Goal: Task Accomplishment & Management: Manage account settings

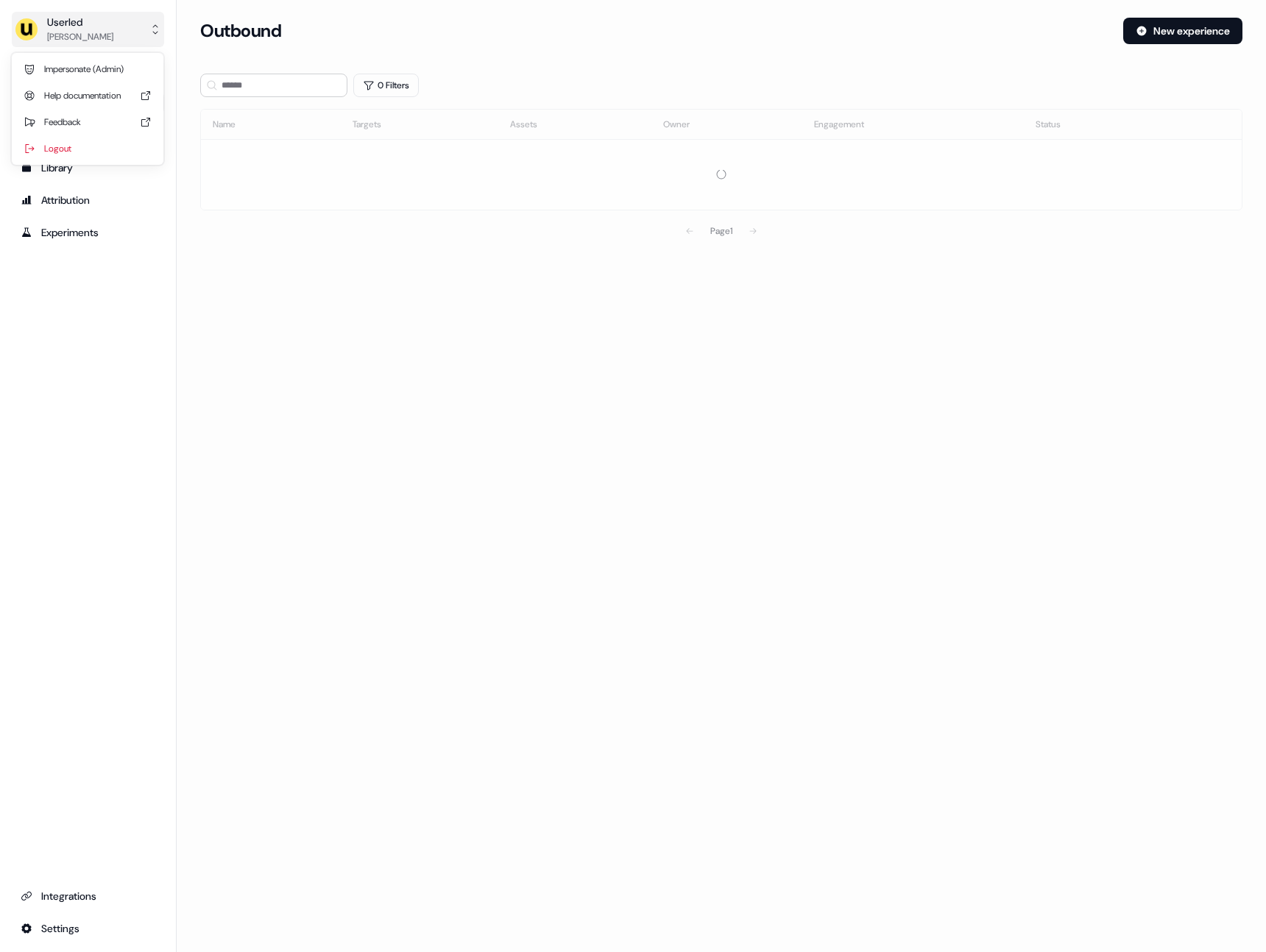
click at [95, 23] on div "Userled" at bounding box center [80, 22] width 66 height 15
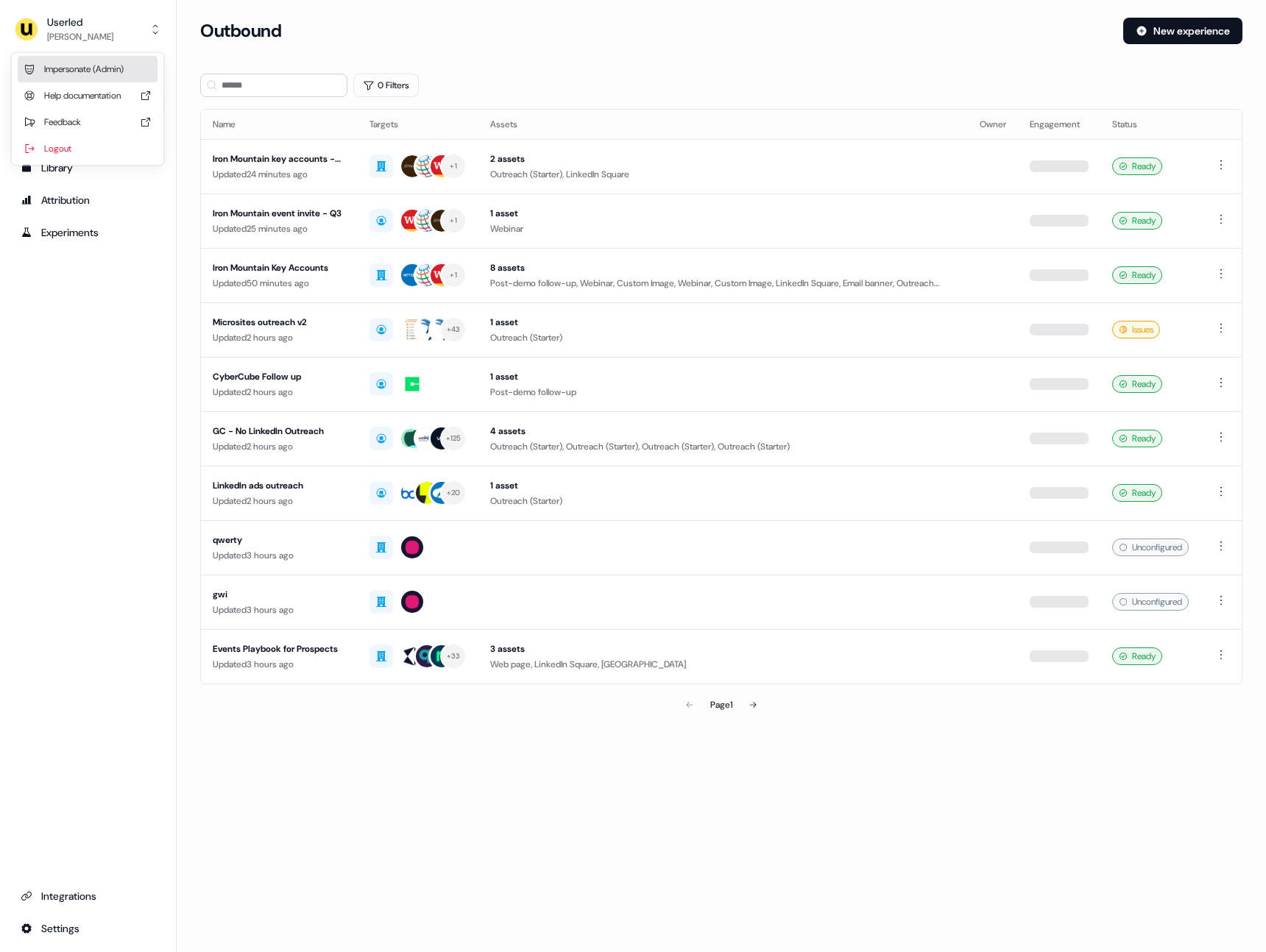
click at [95, 67] on div "Impersonate (Admin)" at bounding box center [88, 69] width 140 height 27
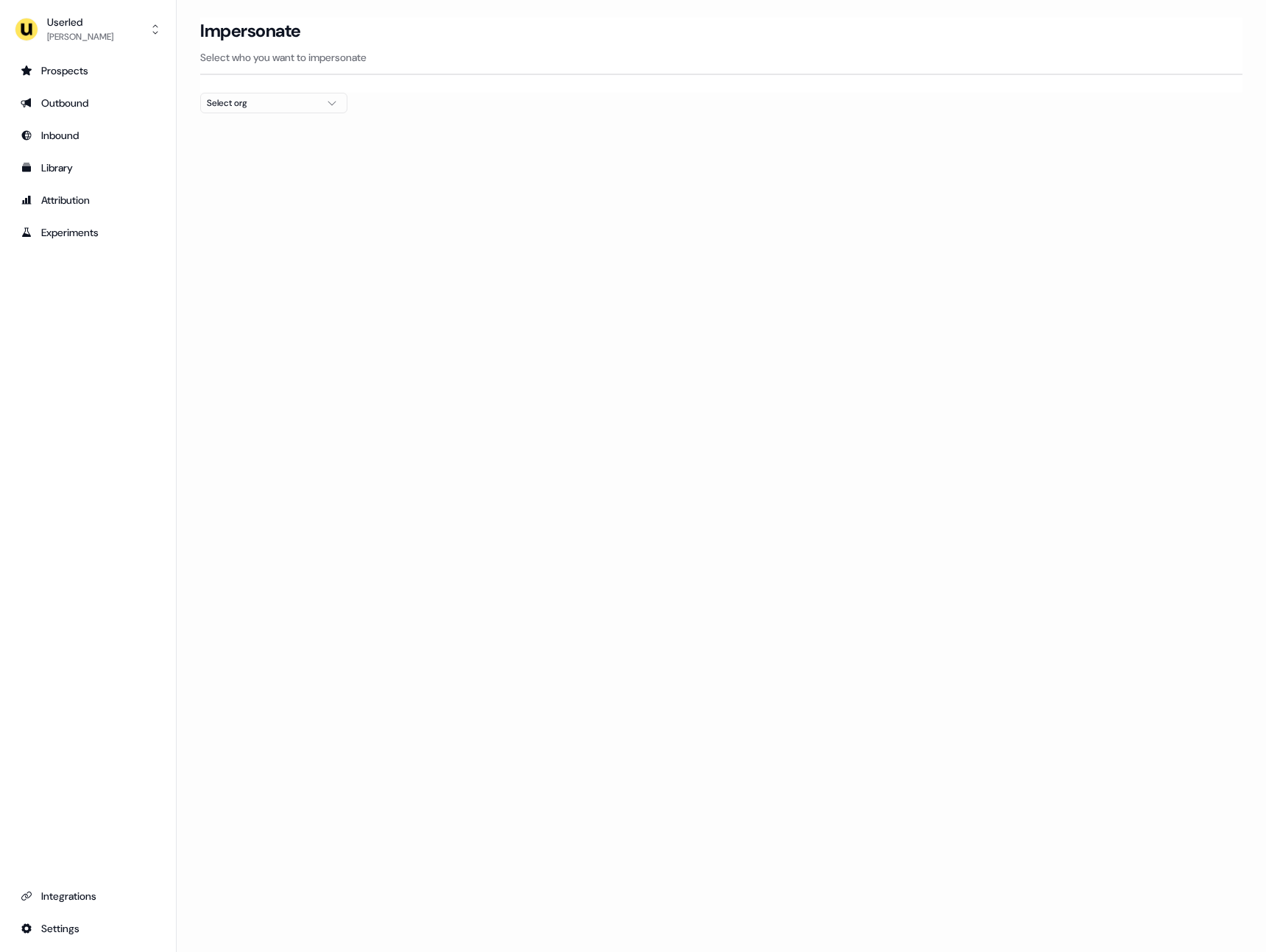
click at [245, 106] on div "Select org" at bounding box center [262, 103] width 111 height 15
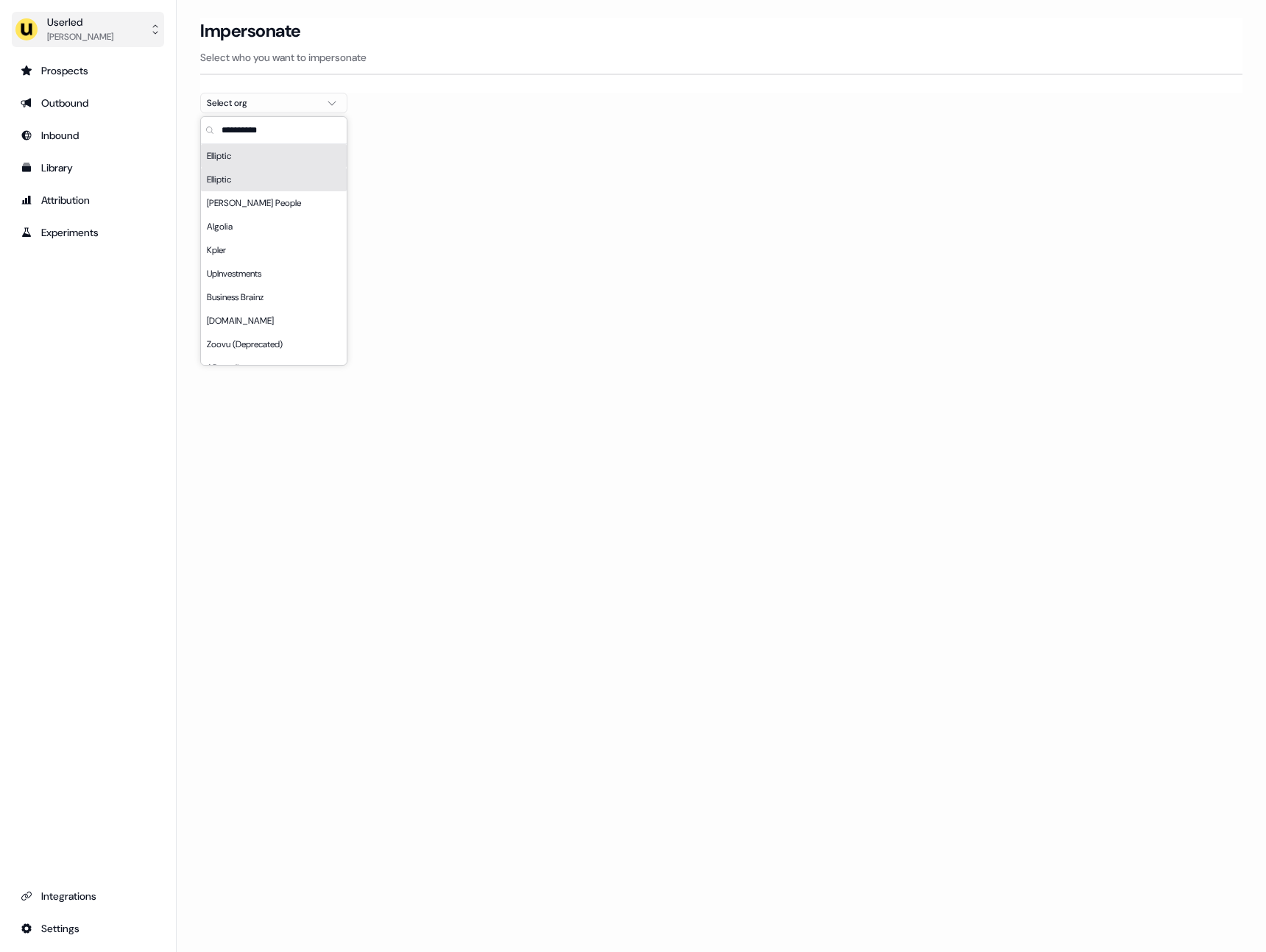
click at [37, 32] on img "side nav menu" at bounding box center [27, 29] width 24 height 24
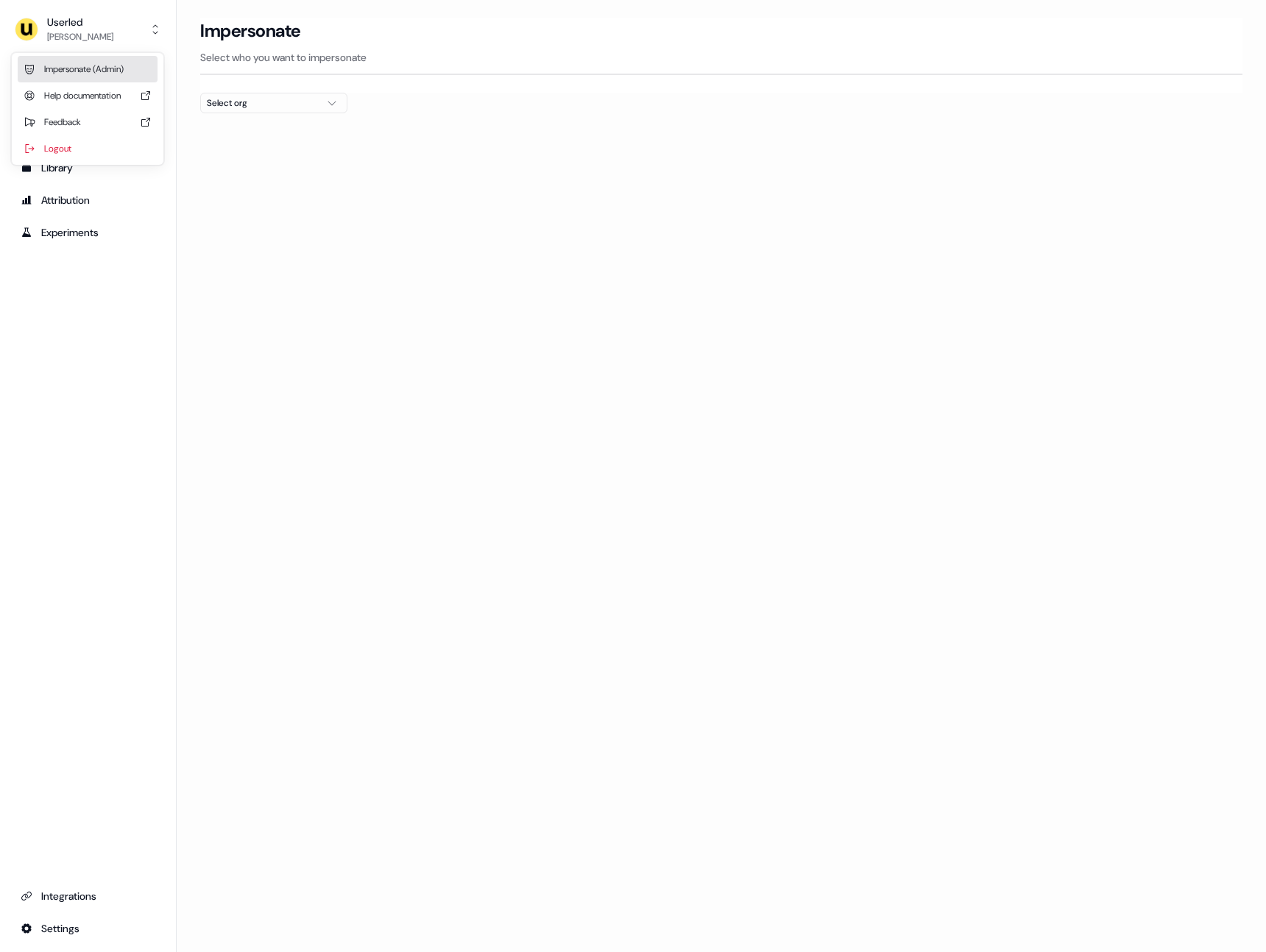
click at [126, 72] on div "Impersonate (Admin)" at bounding box center [88, 69] width 140 height 27
drag, startPoint x: 246, startPoint y: 104, endPoint x: 255, endPoint y: 105, distance: 9.1
click at [245, 104] on div "Select org" at bounding box center [262, 103] width 111 height 15
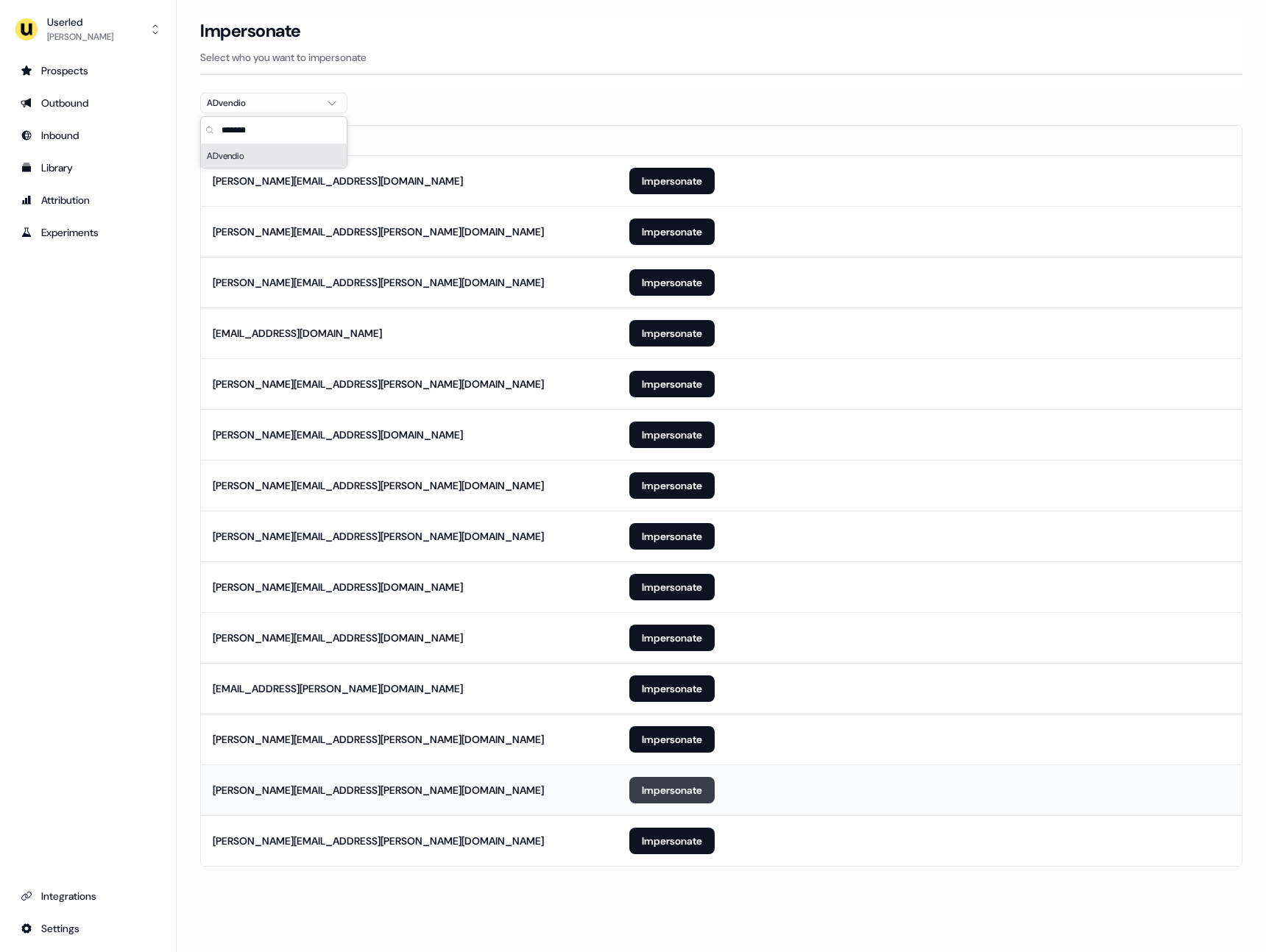
type input "*******"
click at [658, 801] on button "Impersonate" at bounding box center [672, 791] width 85 height 27
